Goal: Obtain resource: Obtain resource

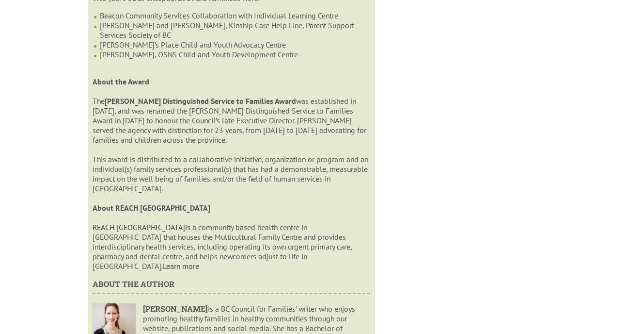
scroll to position [1154, 0]
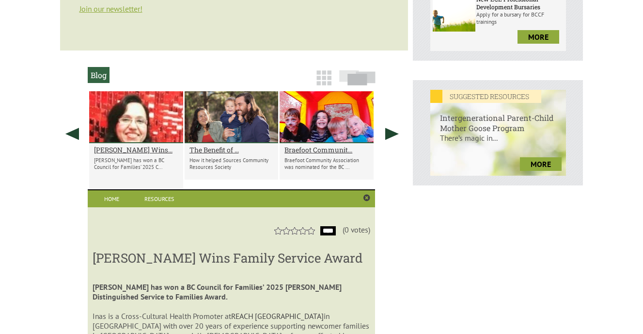
scroll to position [239, 0]
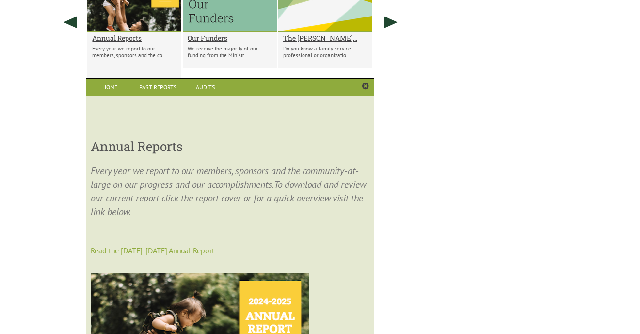
scroll to position [876, 0]
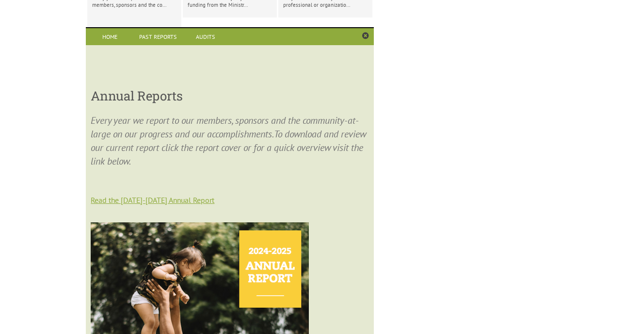
click at [182, 198] on link "Read the [DATE]-[DATE] Annual Report" at bounding box center [153, 200] width 124 height 10
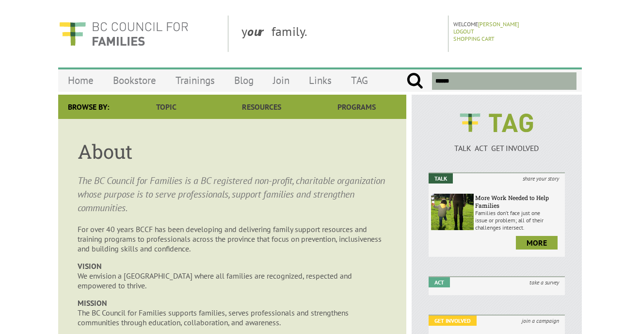
scroll to position [787, 0]
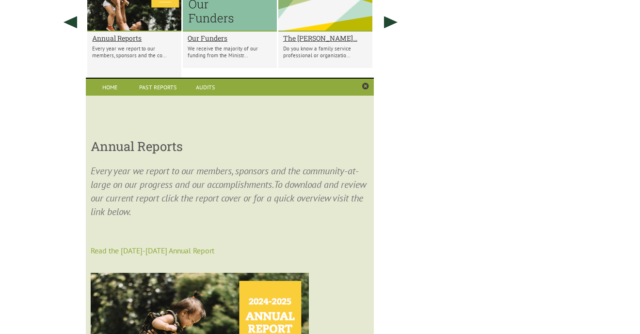
scroll to position [826, 0]
click at [158, 246] on link "Read the 2024-2025 Annual Report" at bounding box center [153, 250] width 124 height 10
